Goal: Transaction & Acquisition: Subscribe to service/newsletter

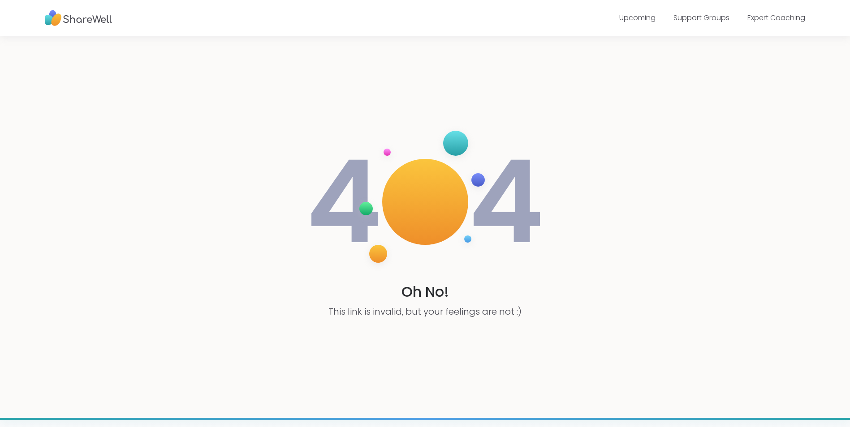
click at [75, 21] on img at bounding box center [78, 18] width 67 height 25
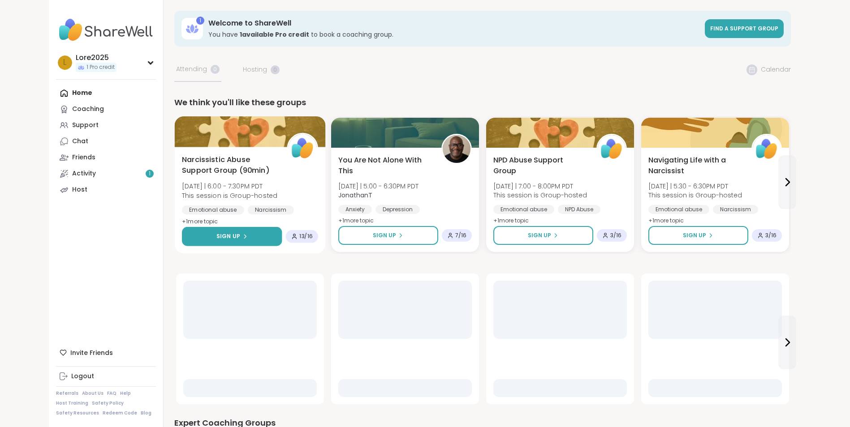
click at [249, 236] on button "Sign Up" at bounding box center [232, 236] width 100 height 19
